Goal: Transaction & Acquisition: Purchase product/service

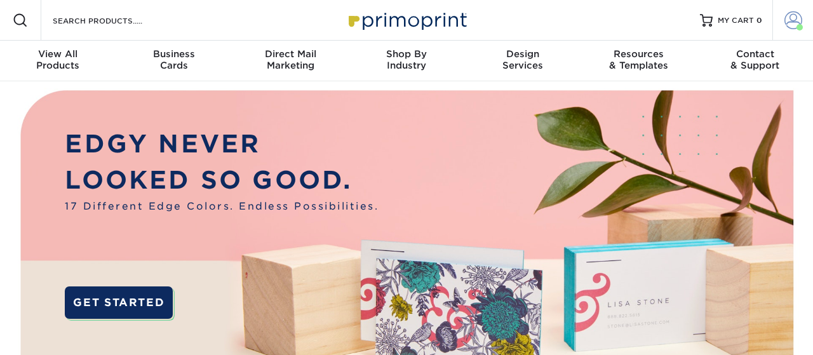
click at [792, 18] on span at bounding box center [794, 20] width 18 height 18
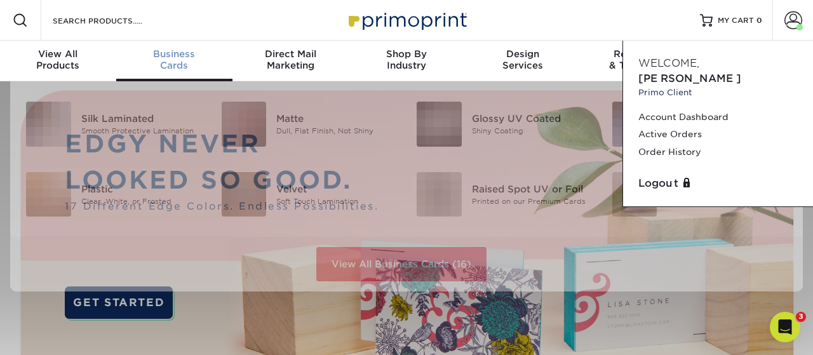
click at [186, 58] on span "Business" at bounding box center [174, 53] width 116 height 11
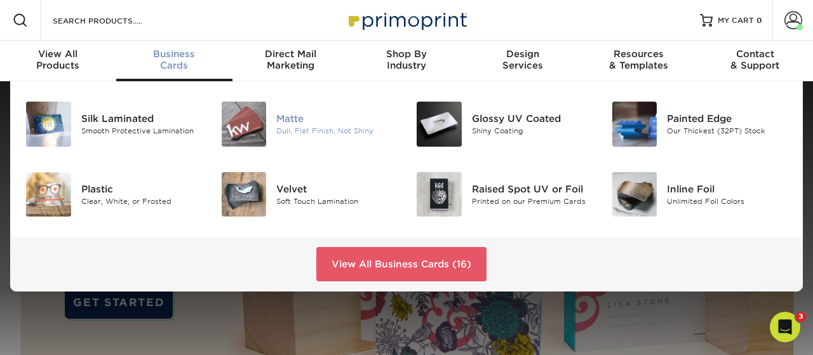
click at [274, 117] on div at bounding box center [244, 124] width 65 height 45
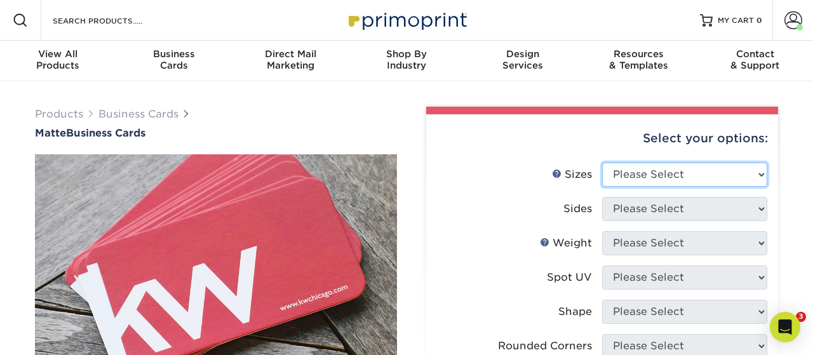
click at [602, 163] on select "Please Select 1.5" x 3.5" - Mini 1.75" x 3.5" - Mini 2" x 2" - Square 2" x 3" -…" at bounding box center [684, 175] width 165 height 24
select select "2.00x3.50"
click option "2" x 3.5" - Standard" at bounding box center [0, 0] width 0 height 0
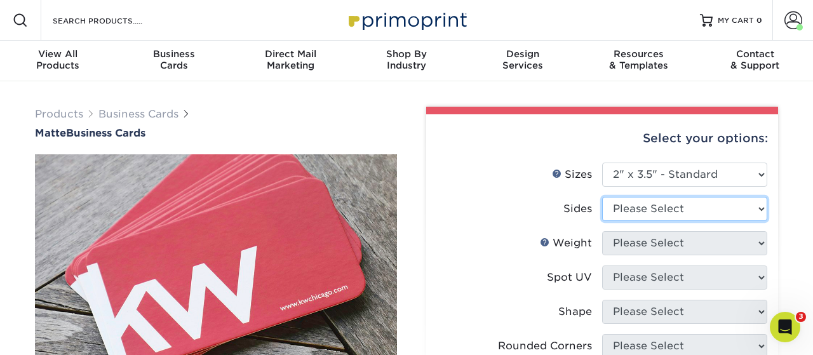
click at [602, 197] on select "Please Select Print Both Sides Print Front Only" at bounding box center [684, 209] width 165 height 24
select select "13abbda7-1d64-4f25-8bb2-c179b224825d"
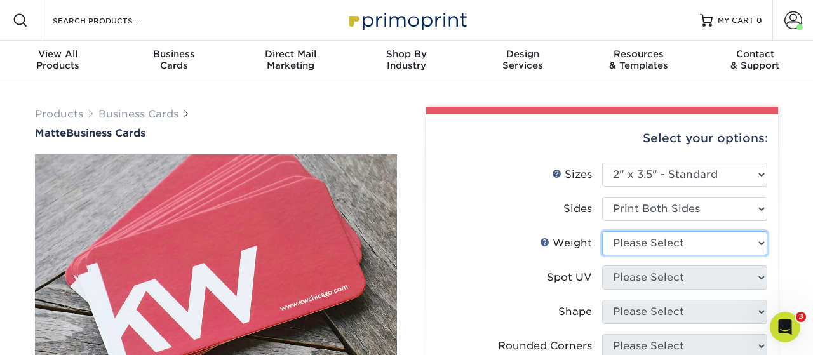
click at [602, 231] on select "Please Select 16PT 14PT" at bounding box center [684, 243] width 165 height 24
select select "14PT"
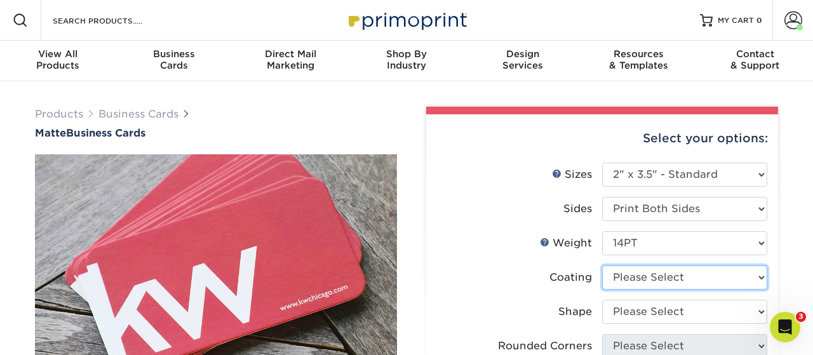
click at [602, 266] on select at bounding box center [684, 278] width 165 height 24
select select "121bb7b5-3b4d-429f-bd8d-bbf80e953313"
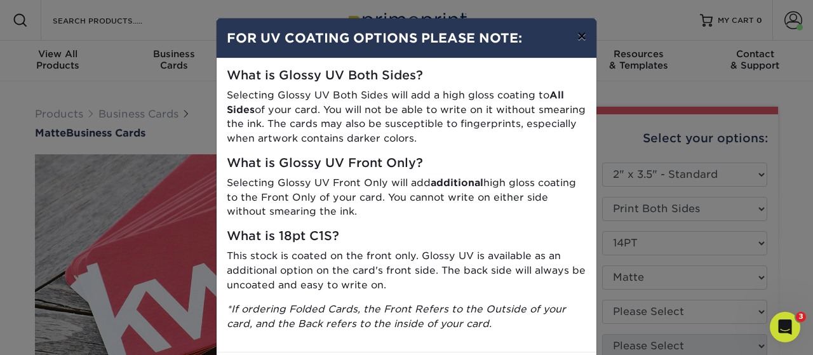
click at [585, 36] on button "×" at bounding box center [582, 36] width 29 height 36
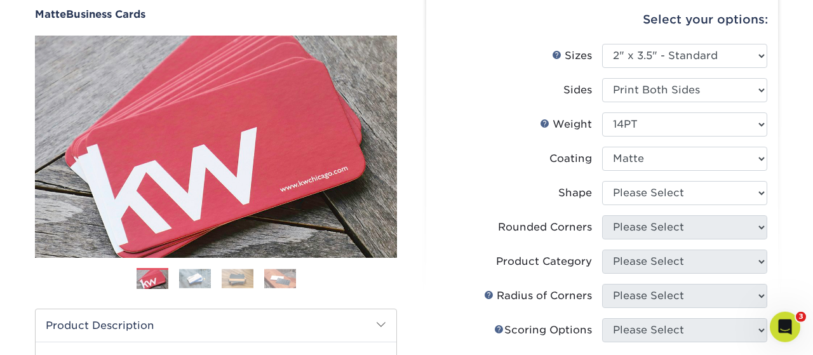
scroll to position [132, 0]
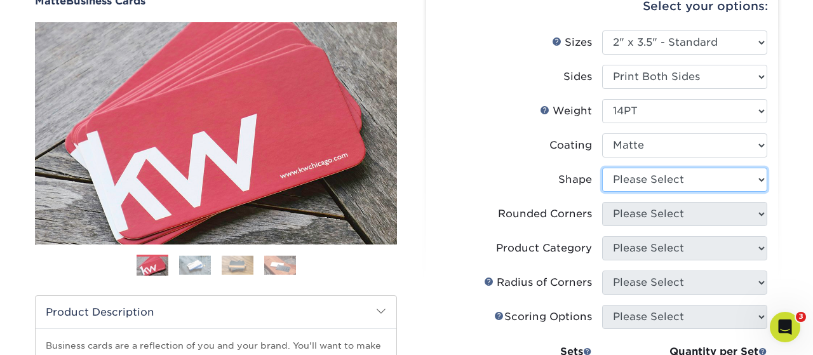
click at [602, 168] on select "Please Select Standard" at bounding box center [684, 180] width 165 height 24
select select "standard"
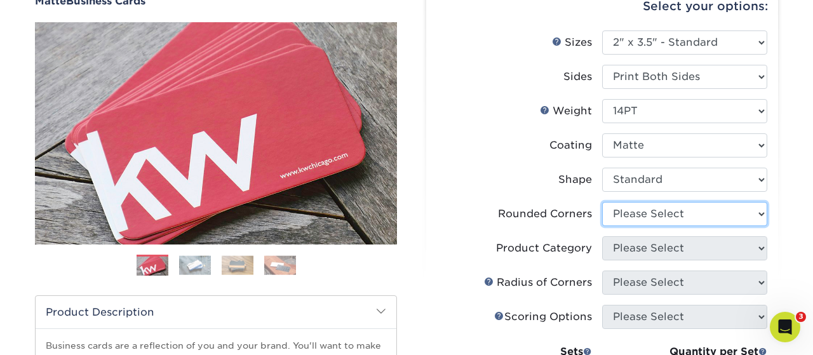
click at [602, 202] on select "Please Select Yes - Round 2 Corners Yes - Round 4 Corners No" at bounding box center [684, 214] width 165 height 24
select select "0"
click option "No" at bounding box center [0, 0] width 0 height 0
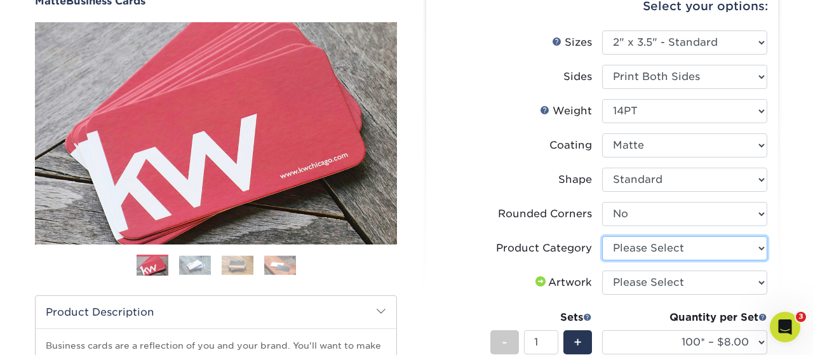
click at [602, 236] on select "Please Select Business Cards" at bounding box center [684, 248] width 165 height 24
select select "3b5148f1-0588-4f88-a218-97bcfdce65c1"
click option "Business Cards" at bounding box center [0, 0] width 0 height 0
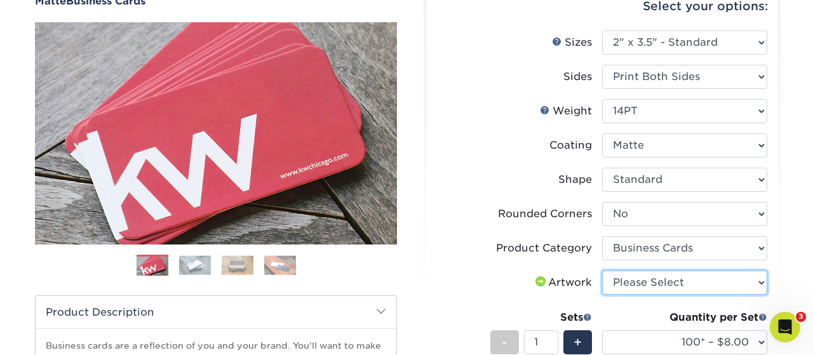
click at [602, 271] on select "Please Select I will upload files I need a design - $100" at bounding box center [684, 283] width 165 height 24
select select "upload"
click option "I will upload files" at bounding box center [0, 0] width 0 height 0
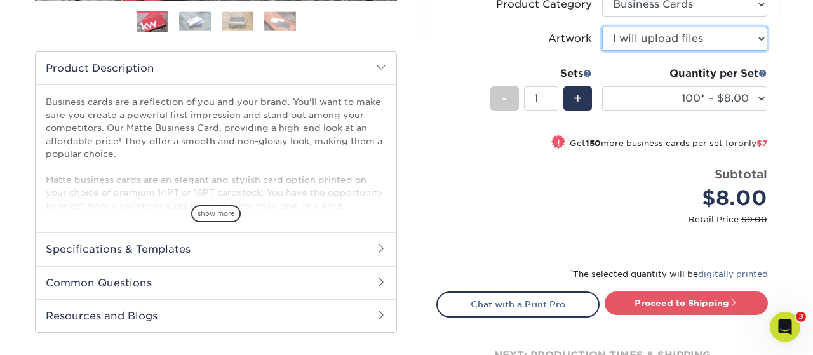
scroll to position [397, 0]
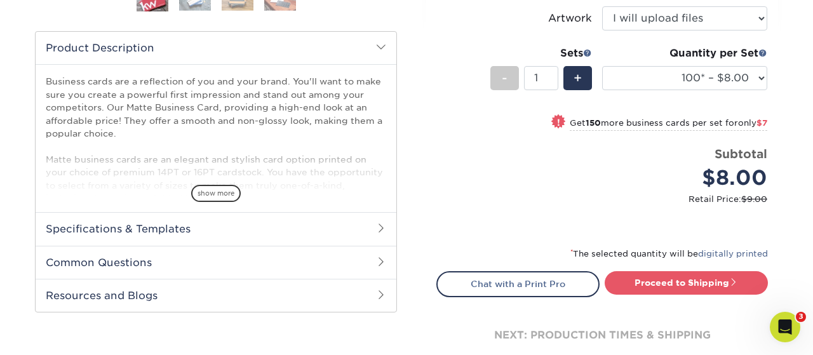
click at [702, 296] on div "Proceed to Shipping" at bounding box center [689, 283] width 175 height 25
click at [700, 293] on link "Proceed to Shipping" at bounding box center [686, 282] width 163 height 23
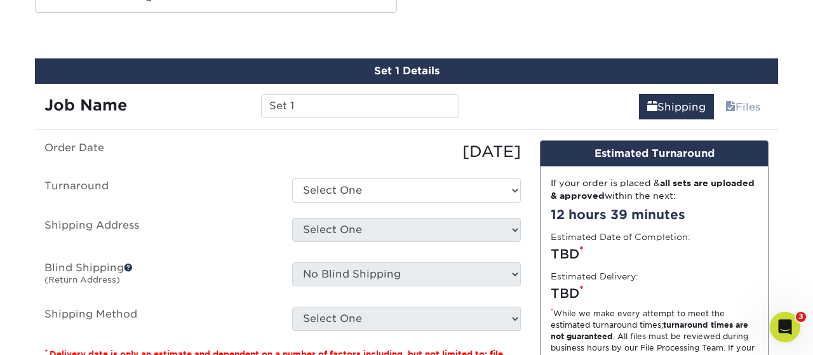
scroll to position [702, 0]
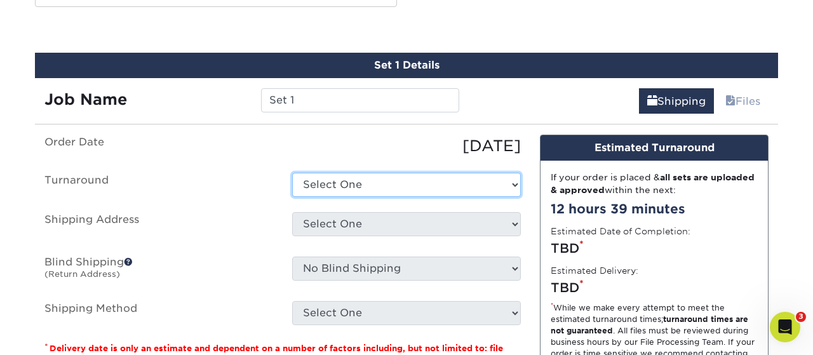
click at [292, 173] on select "Select One 2-4 Business Days 2 Day Next Business Day" at bounding box center [406, 185] width 229 height 24
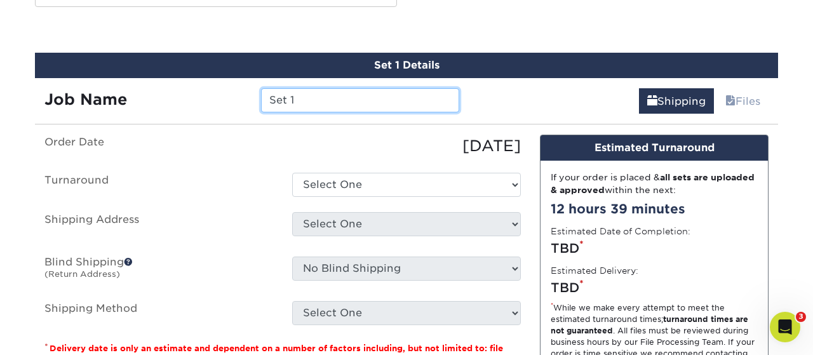
drag, startPoint x: 374, startPoint y: 180, endPoint x: 245, endPoint y: 100, distance: 152.2
click at [261, 100] on input "Set 1" at bounding box center [360, 100] width 198 height 24
type input "[PERSON_NAME]"
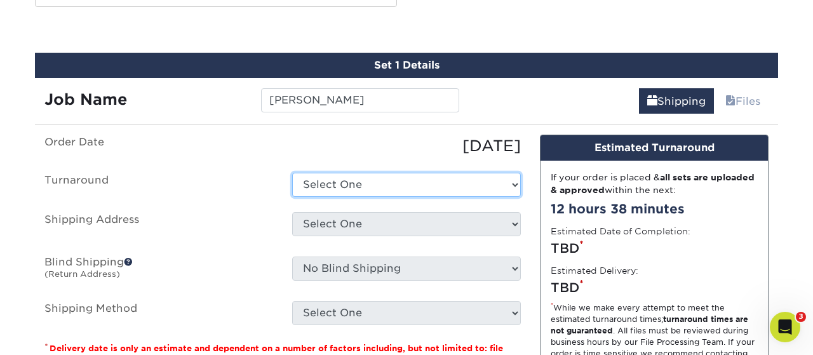
click at [292, 173] on select "Select One 2-4 Business Days 2 Day Next Business Day" at bounding box center [406, 185] width 229 height 24
select select "e6dc3f44-811f-4023-acdf-8cd9144995fc"
click option "2-4 Business Days" at bounding box center [0, 0] width 0 height 0
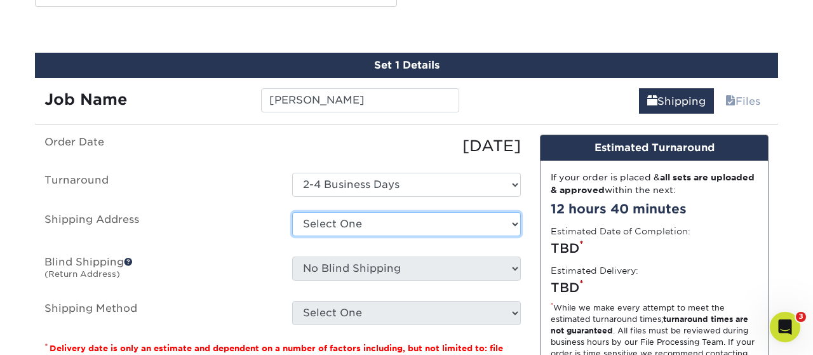
click at [292, 212] on select "Select One 279 Martin Jindra Andres Valladares Anthony Wieczorek Business Cards…" at bounding box center [406, 224] width 229 height 24
select select "newaddress"
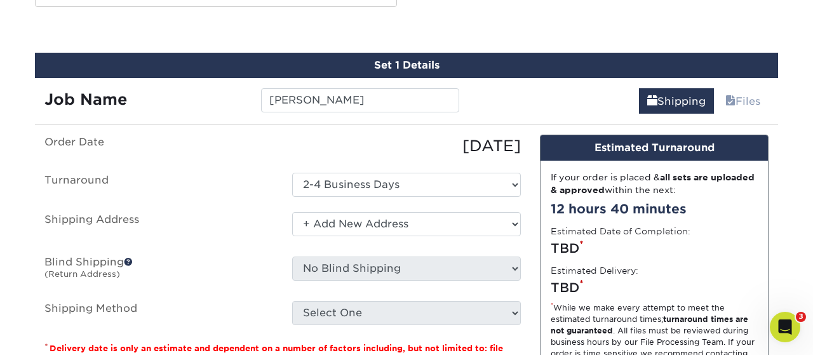
click option "+ Add New Address" at bounding box center [0, 0] width 0 height 0
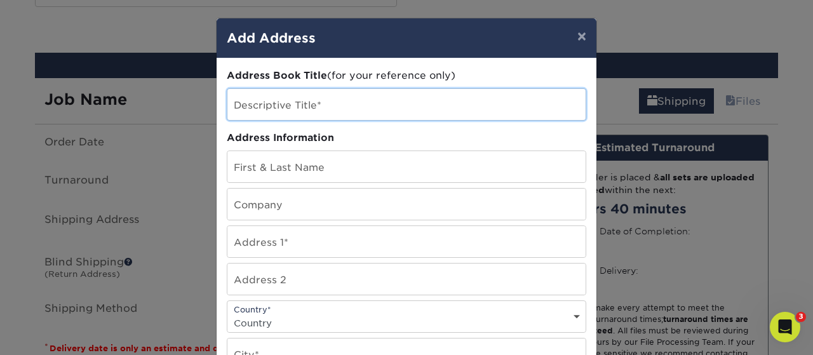
click at [303, 107] on input "text" at bounding box center [407, 104] width 358 height 31
type input "[PERSON_NAME]"
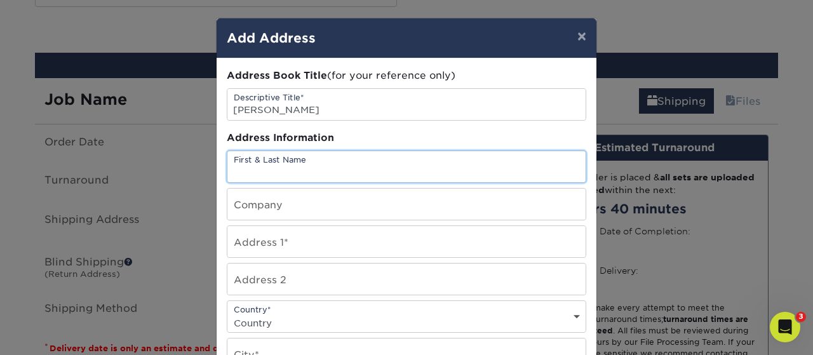
click at [246, 174] on input "text" at bounding box center [407, 166] width 358 height 31
type input "[PERSON_NAME]"
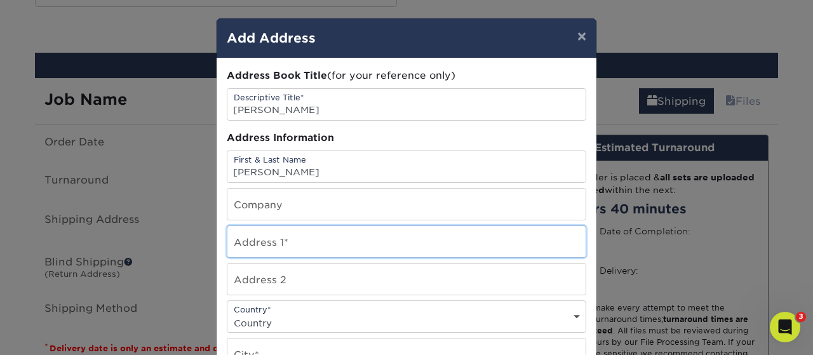
click at [244, 245] on input "text" at bounding box center [407, 241] width 358 height 31
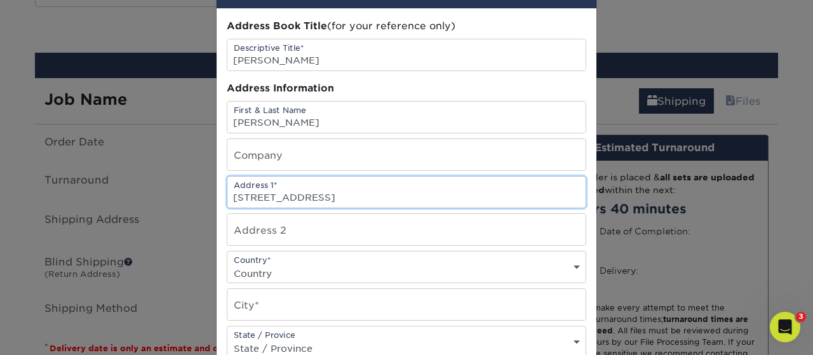
scroll to position [74, 0]
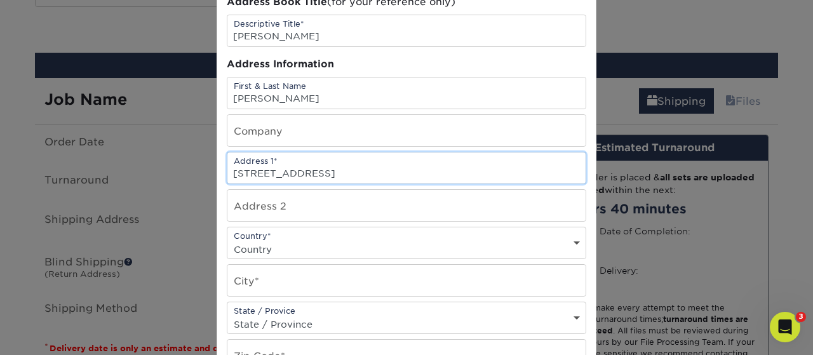
type input "4 Knight Ave."
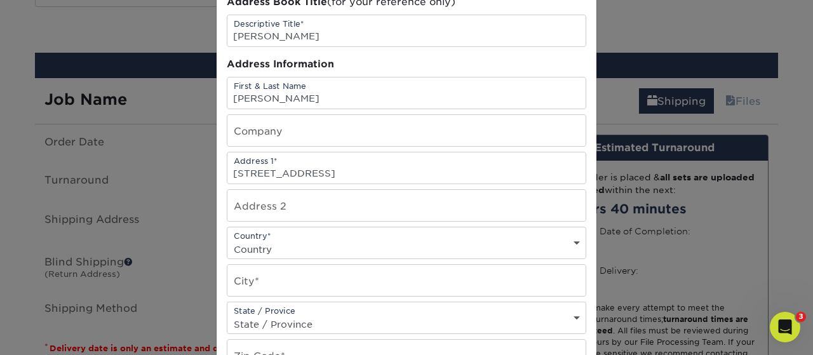
click at [228, 240] on select "Country United States Canada ----------------------------- Afghanistan Albania …" at bounding box center [407, 249] width 358 height 18
select select "US"
click option "United States" at bounding box center [0, 0] width 0 height 0
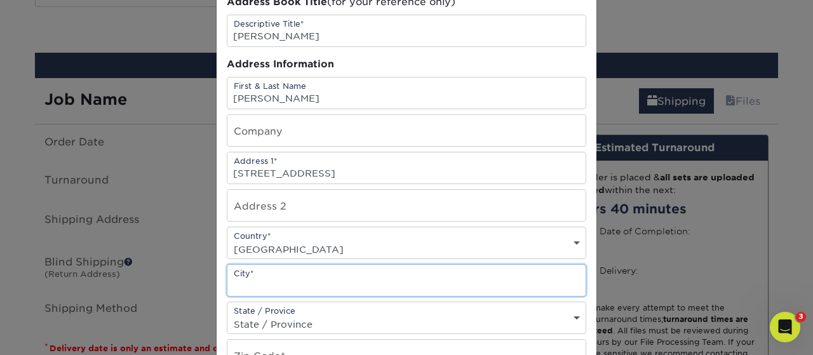
click at [263, 280] on input "text" at bounding box center [407, 280] width 358 height 31
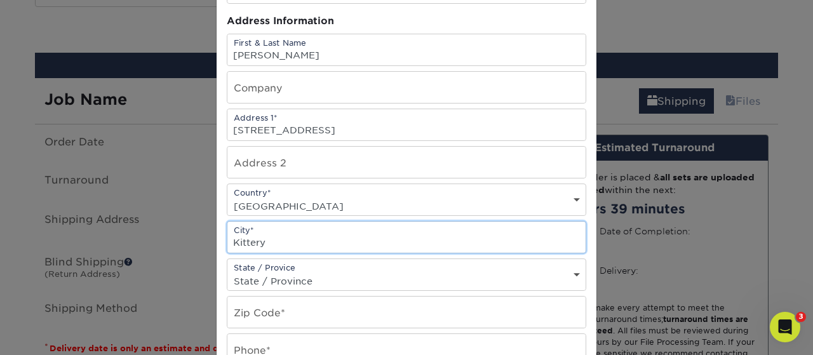
scroll to position [147, 0]
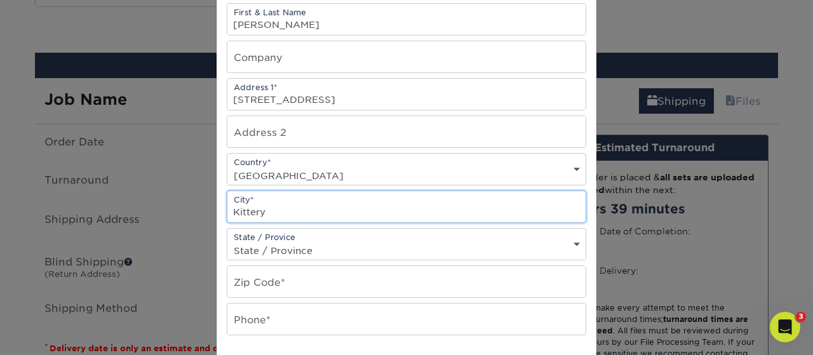
type input "Kittery"
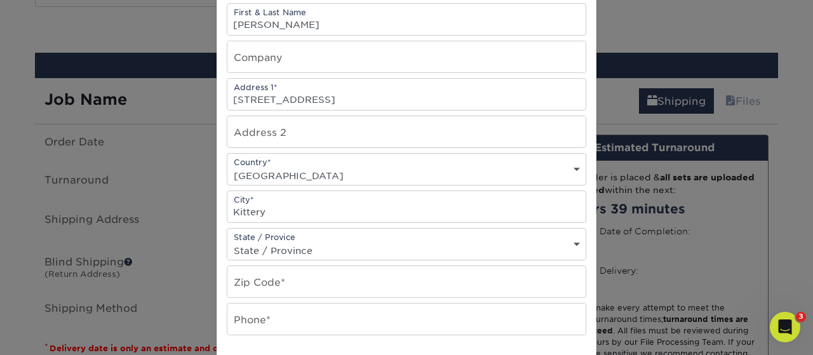
click at [276, 241] on div "State / Provice State / Province Alabama Alaska Arizona Arkansas California Col…" at bounding box center [407, 244] width 360 height 32
click at [228, 241] on select "State / Province Alabama Alaska Arizona Arkansas California Colorado Connecticu…" at bounding box center [407, 250] width 358 height 18
select select "ME"
click option "Maine" at bounding box center [0, 0] width 0 height 0
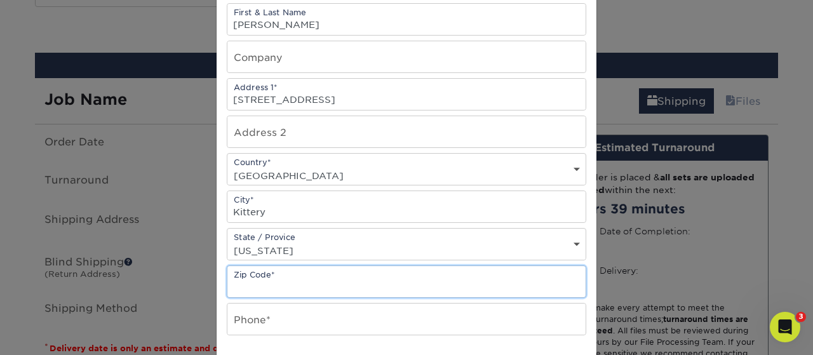
click at [279, 275] on input "text" at bounding box center [407, 281] width 358 height 31
type input "03904"
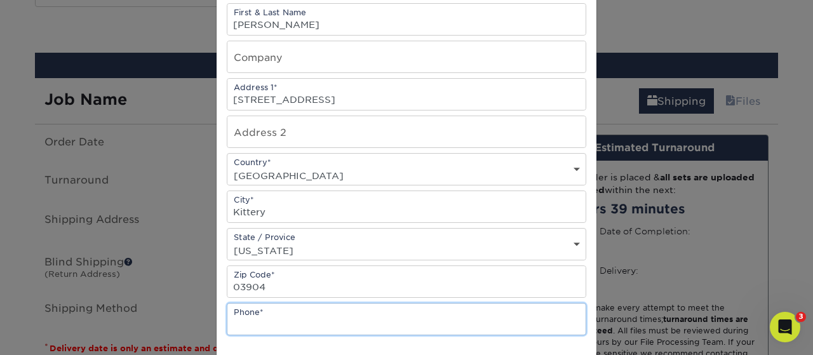
click at [260, 311] on input "text" at bounding box center [407, 319] width 358 height 31
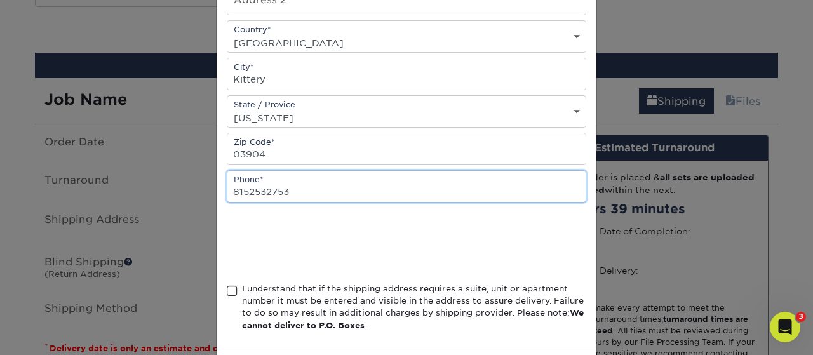
scroll to position [295, 0]
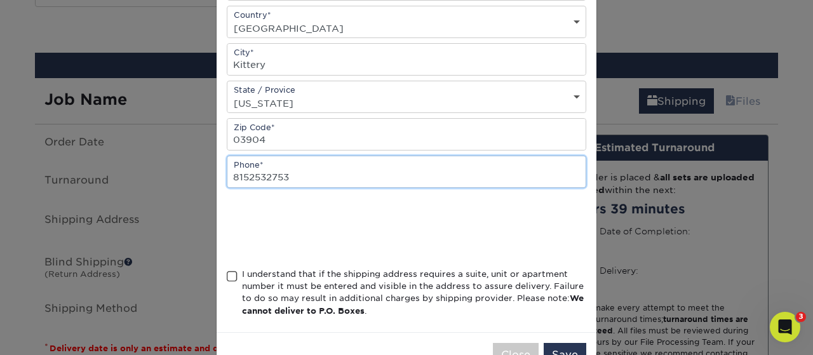
type input "8152532753"
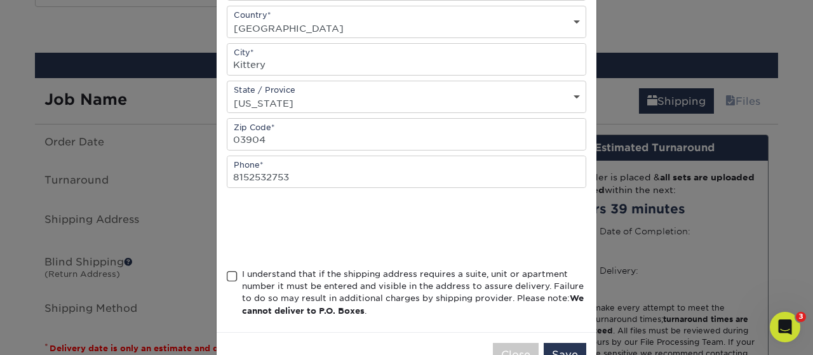
click at [231, 278] on span at bounding box center [232, 277] width 11 height 12
click at [0, 0] on input "I understand that if the shipping address requires a suite, unit or apartment n…" at bounding box center [0, 0] width 0 height 0
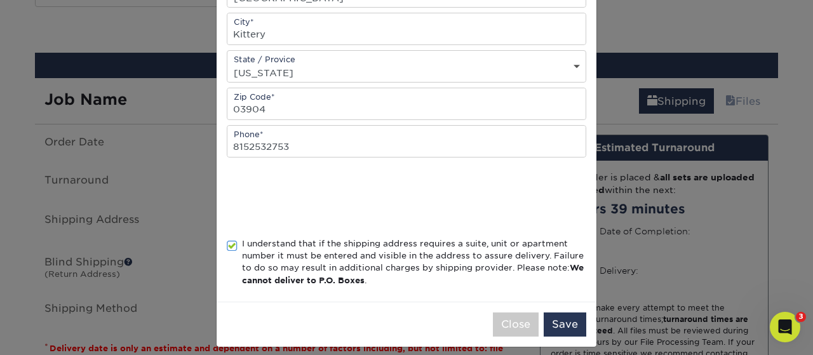
scroll to position [337, 0]
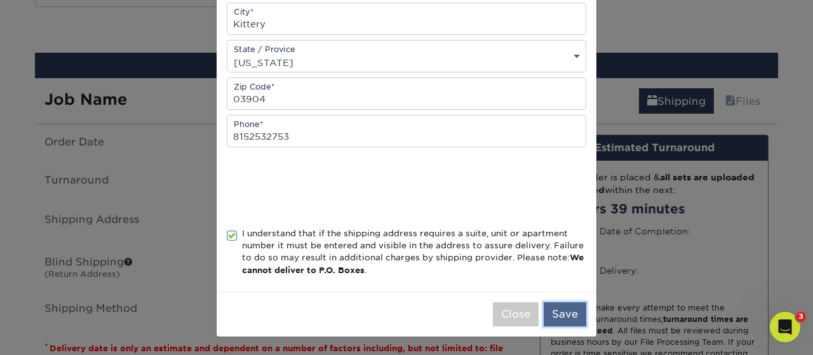
click at [557, 310] on button "Save" at bounding box center [565, 315] width 43 height 24
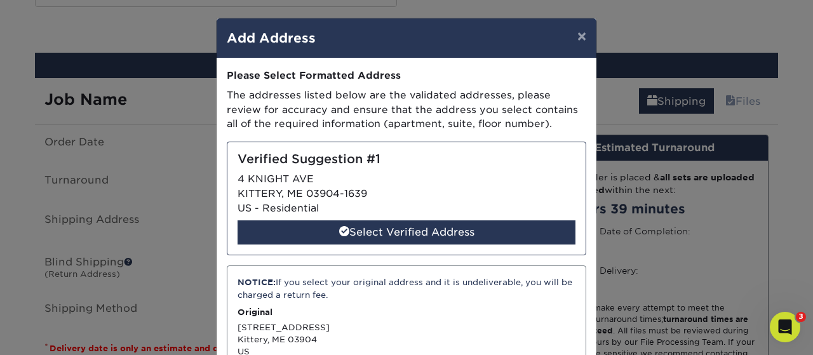
scroll to position [0, 0]
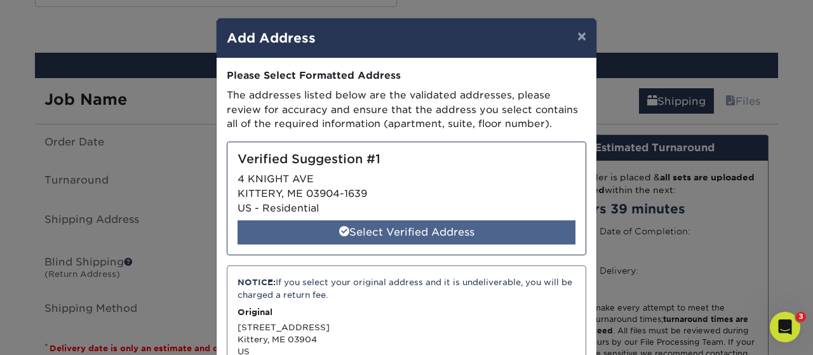
click at [448, 238] on div "Select Verified Address" at bounding box center [407, 233] width 338 height 24
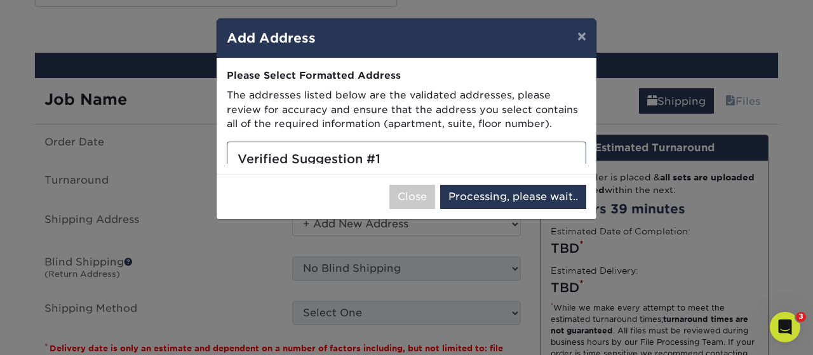
select select "286281"
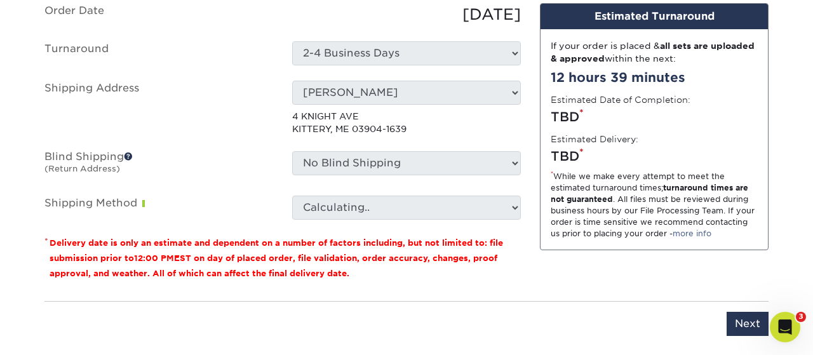
scroll to position [834, 0]
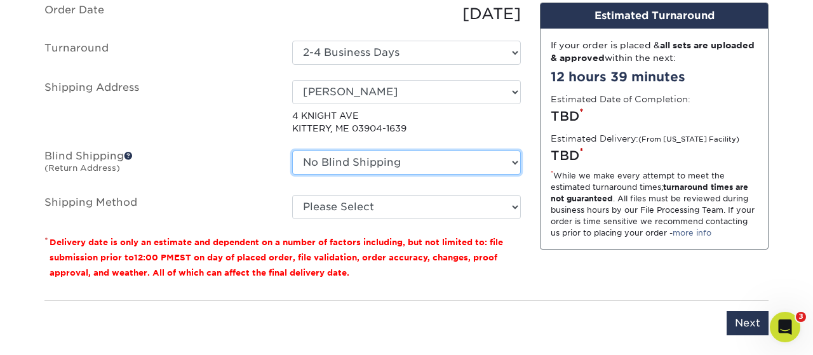
click at [292, 151] on select "No Blind Shipping 279 Martin Jindra Andres Valladares Anthony Wieczorek Busines…" at bounding box center [406, 163] width 229 height 24
select select "67072"
click option "Jarr Printing" at bounding box center [0, 0] width 0 height 0
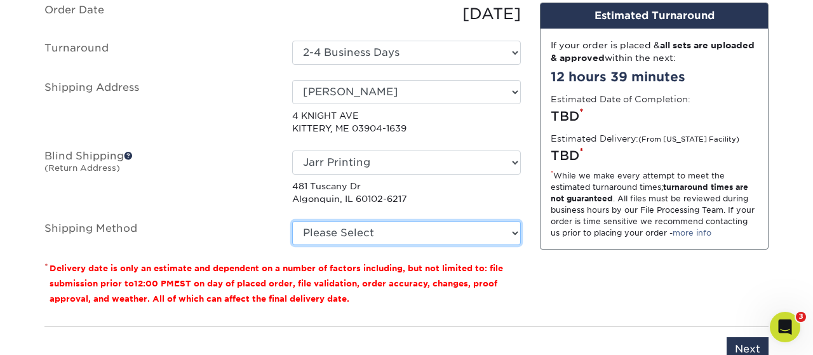
click at [292, 221] on select "Please Select Ground Shipping (+$7.84) 3 Day Shipping Service (+$20.06) 2 Day A…" at bounding box center [406, 233] width 229 height 24
select select "03"
click option "Ground Shipping (+$7.84)" at bounding box center [0, 0] width 0 height 0
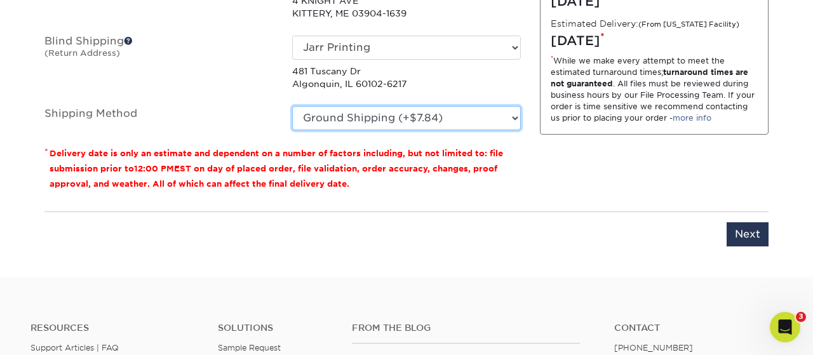
scroll to position [967, 0]
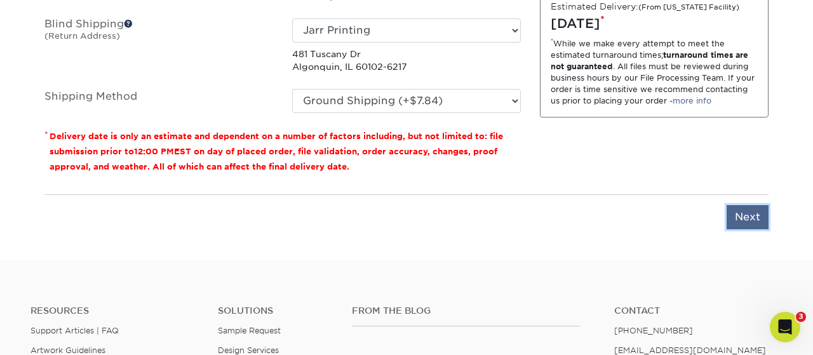
click at [752, 205] on input "Next" at bounding box center [748, 217] width 42 height 24
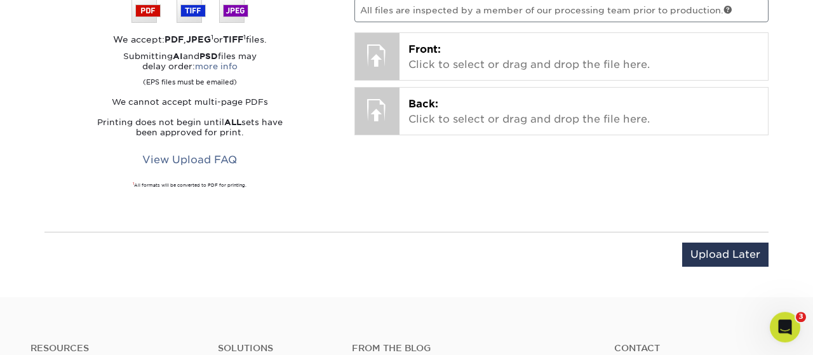
scroll to position [834, 0]
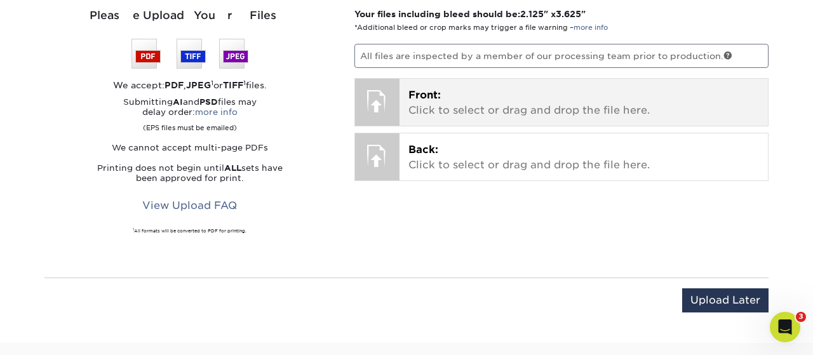
click at [481, 96] on p "Front: Click to select or drag and drop the file here." at bounding box center [584, 103] width 351 height 31
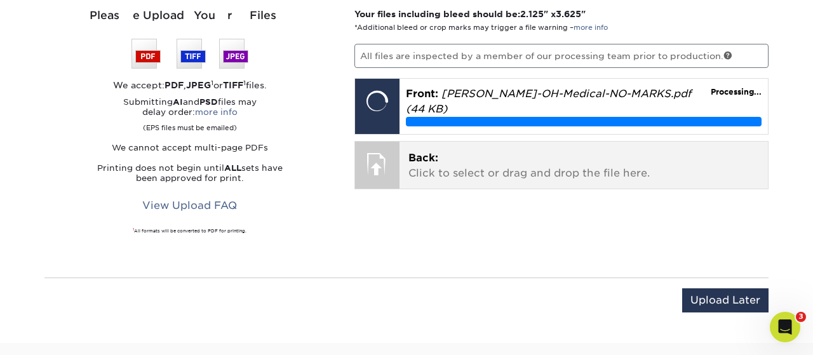
click at [506, 165] on p "Back: Click to select or drag and drop the file here." at bounding box center [584, 166] width 351 height 31
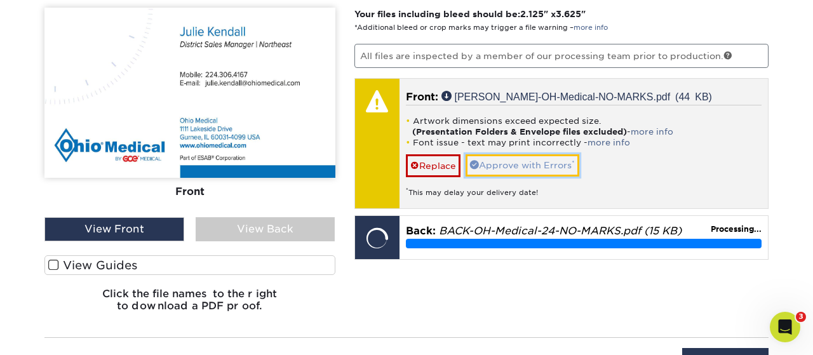
click at [543, 167] on link "Approve with Errors *" at bounding box center [523, 165] width 114 height 22
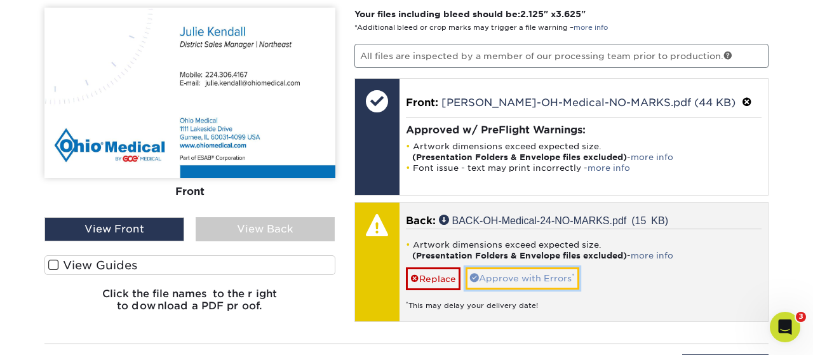
click at [534, 279] on link "Approve with Errors *" at bounding box center [523, 279] width 114 height 22
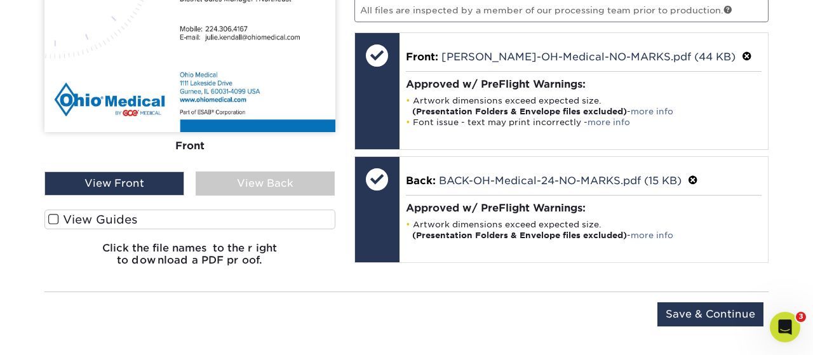
scroll to position [901, 0]
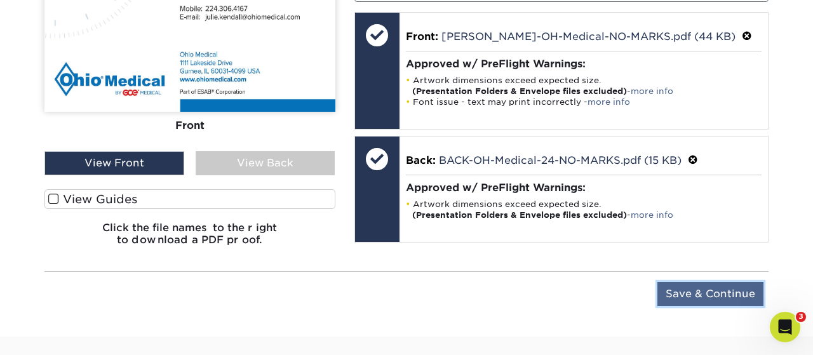
click at [684, 293] on input "Save & Continue" at bounding box center [711, 294] width 106 height 24
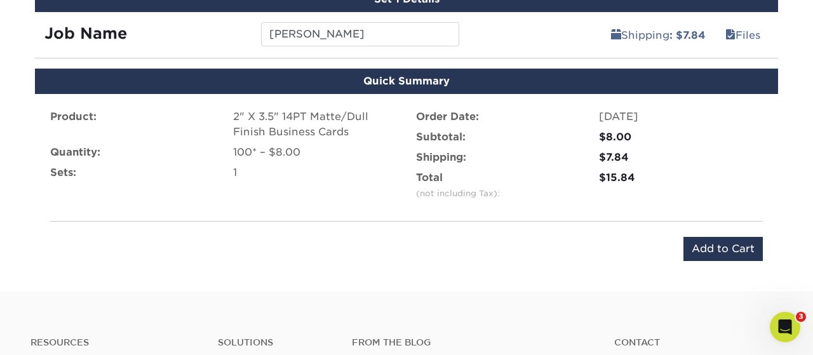
scroll to position [793, 0]
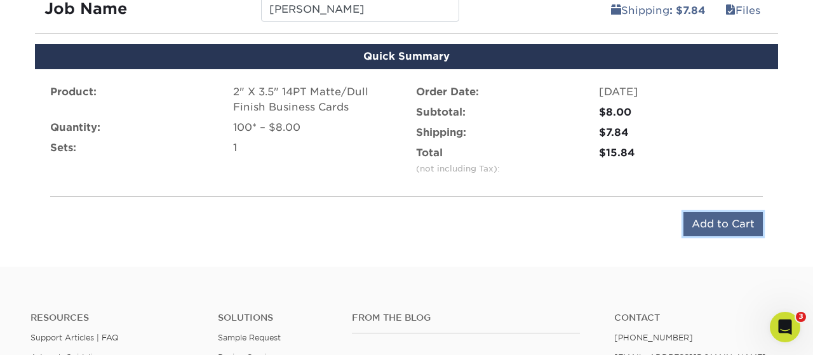
click at [700, 222] on input "Add to Cart" at bounding box center [723, 224] width 79 height 24
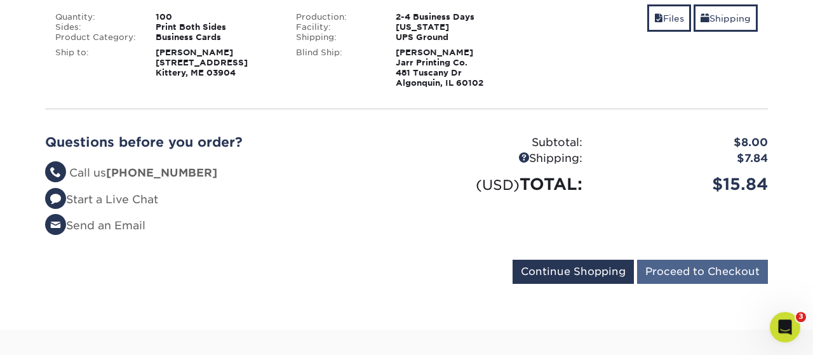
scroll to position [264, 0]
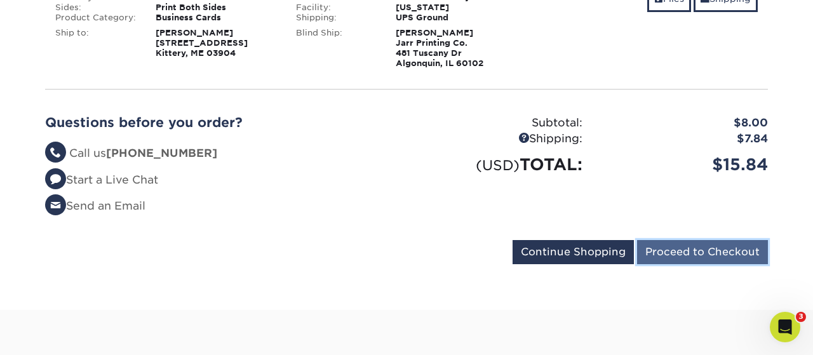
click at [688, 255] on input "Proceed to Checkout" at bounding box center [702, 252] width 131 height 24
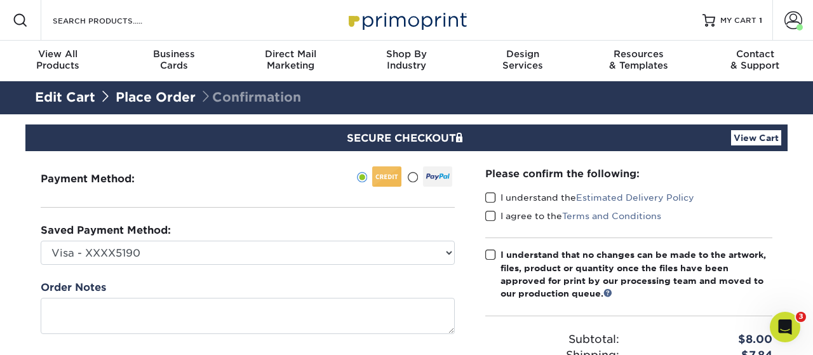
click at [494, 198] on span at bounding box center [491, 198] width 11 height 12
click at [0, 0] on input "I understand the Estimated Delivery Policy" at bounding box center [0, 0] width 0 height 0
click at [495, 213] on span at bounding box center [491, 216] width 11 height 12
click at [0, 0] on input "I agree to the Terms and Conditions" at bounding box center [0, 0] width 0 height 0
click at [495, 252] on span at bounding box center [491, 255] width 11 height 12
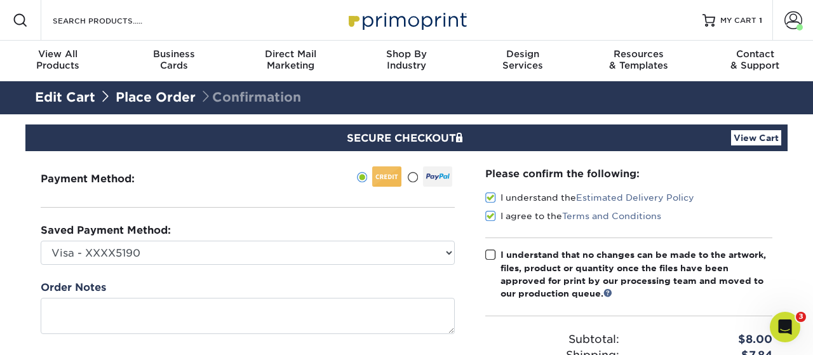
click at [0, 0] on input "I understand that no changes can be made to the artwork, files, product or quan…" at bounding box center [0, 0] width 0 height 0
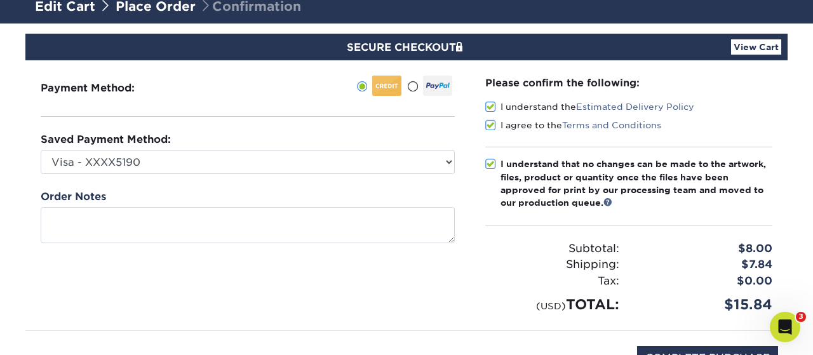
scroll to position [132, 0]
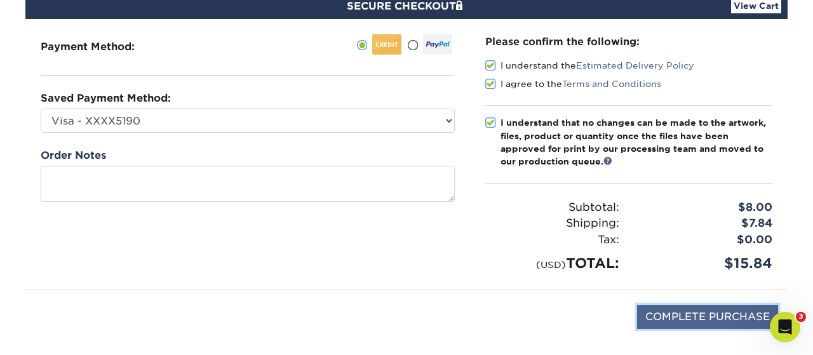
click at [701, 313] on input "COMPLETE PURCHASE" at bounding box center [707, 317] width 141 height 24
type input "PROCESSING, PLEASE WAIT..."
